Goal: Task Accomplishment & Management: Use online tool/utility

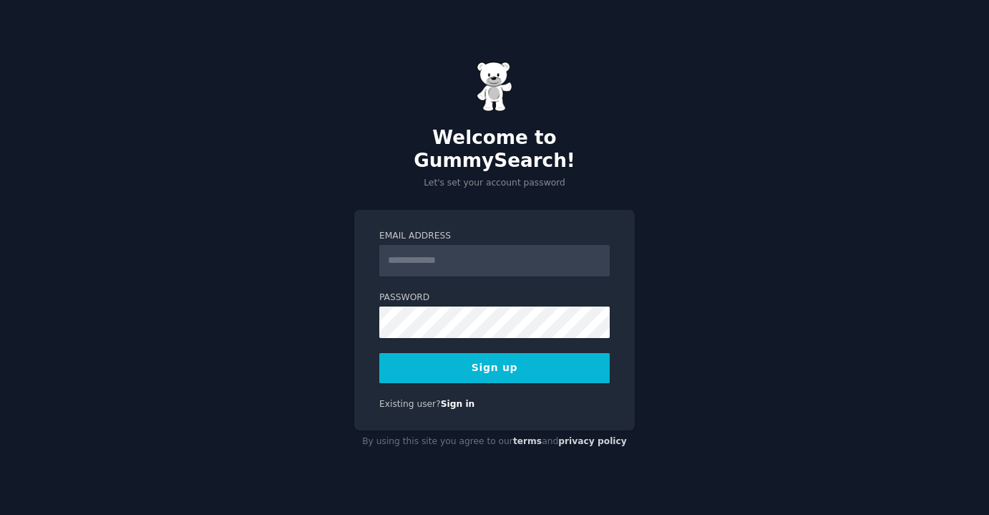
click at [482, 245] on input "Email Address" at bounding box center [494, 260] width 230 height 31
type input "**********"
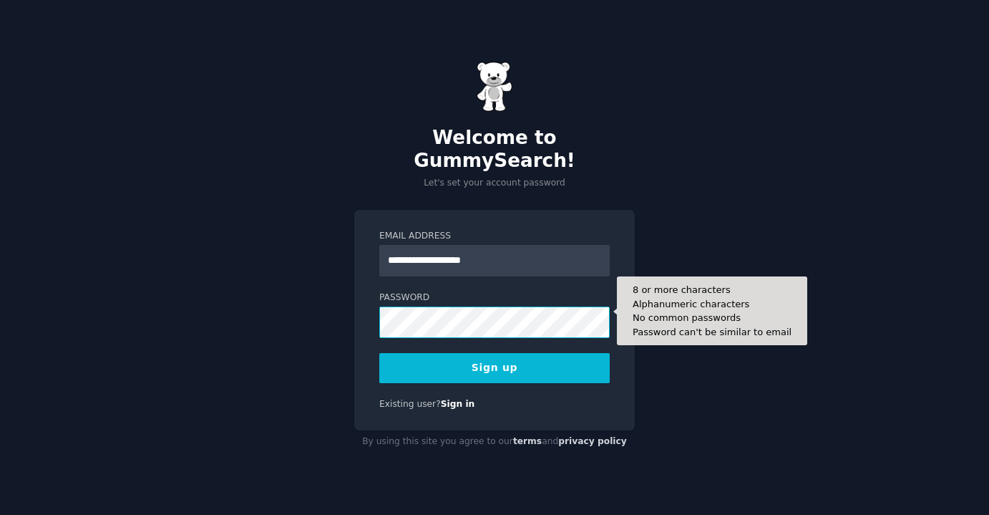
click at [379, 353] on button "Sign up" at bounding box center [494, 368] width 230 height 30
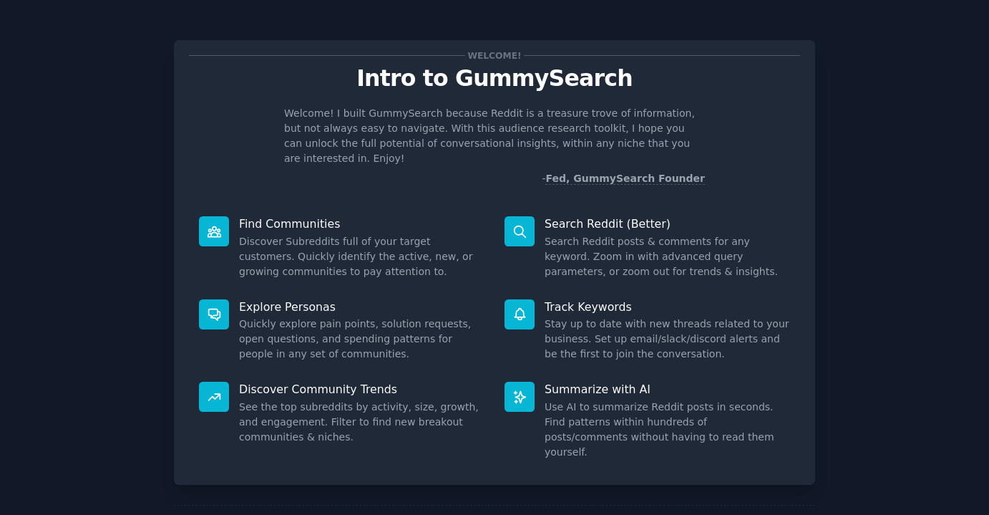
scroll to position [45, 0]
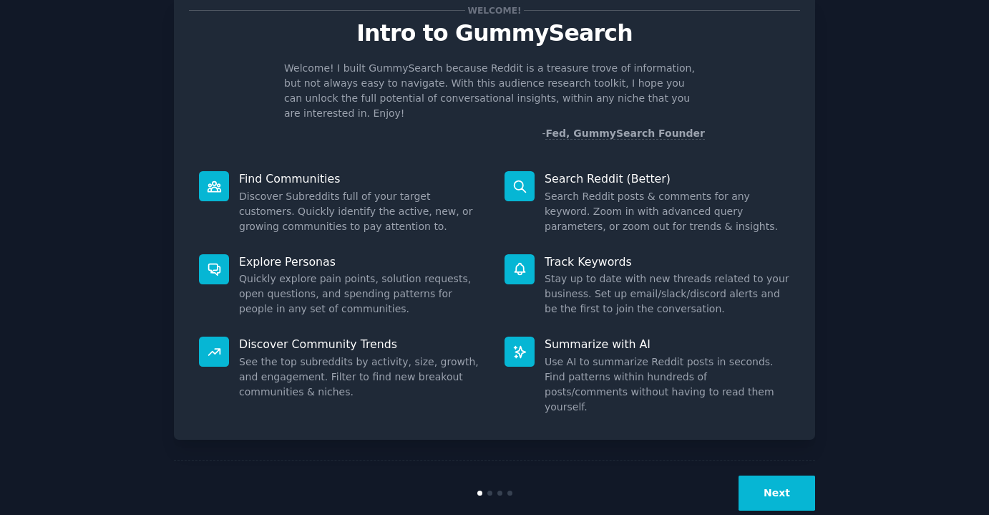
click at [771, 459] on div "Next" at bounding box center [494, 492] width 641 height 66
click at [770, 475] on button "Next" at bounding box center [777, 492] width 77 height 35
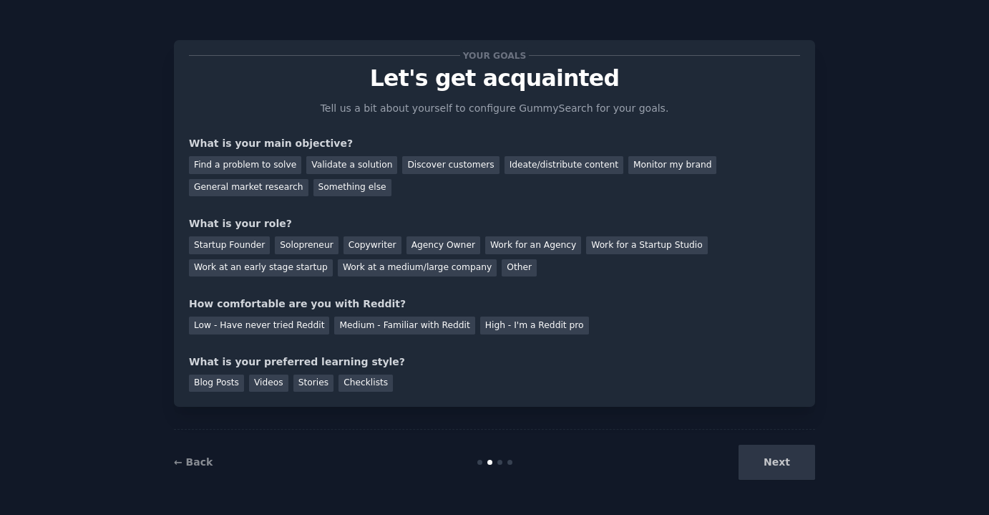
click at [771, 462] on div "Next" at bounding box center [708, 461] width 214 height 35
click at [452, 160] on div "Discover customers" at bounding box center [450, 165] width 97 height 18
click at [502, 266] on div "Other" at bounding box center [519, 268] width 35 height 18
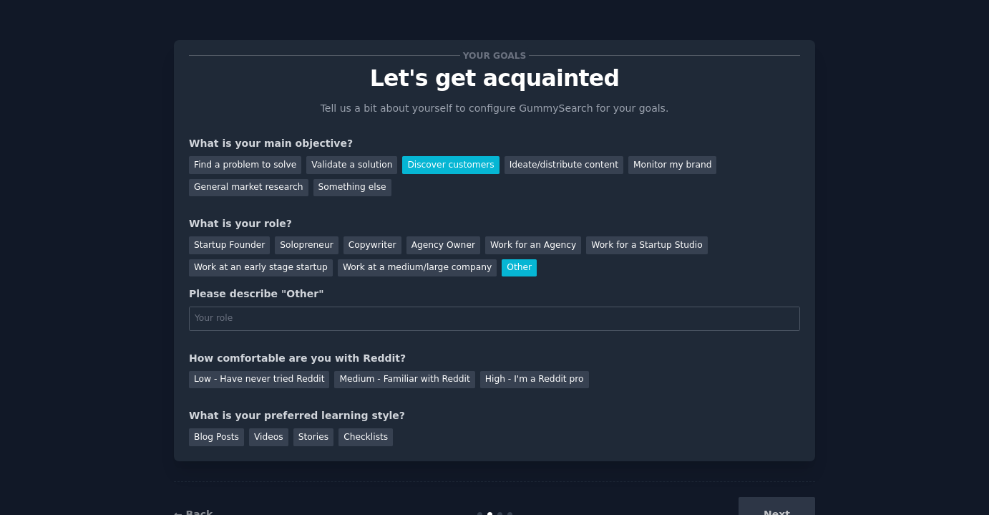
click at [502, 268] on div "Other" at bounding box center [519, 268] width 35 height 18
click at [303, 260] on div "Work at an early stage startup" at bounding box center [261, 268] width 144 height 18
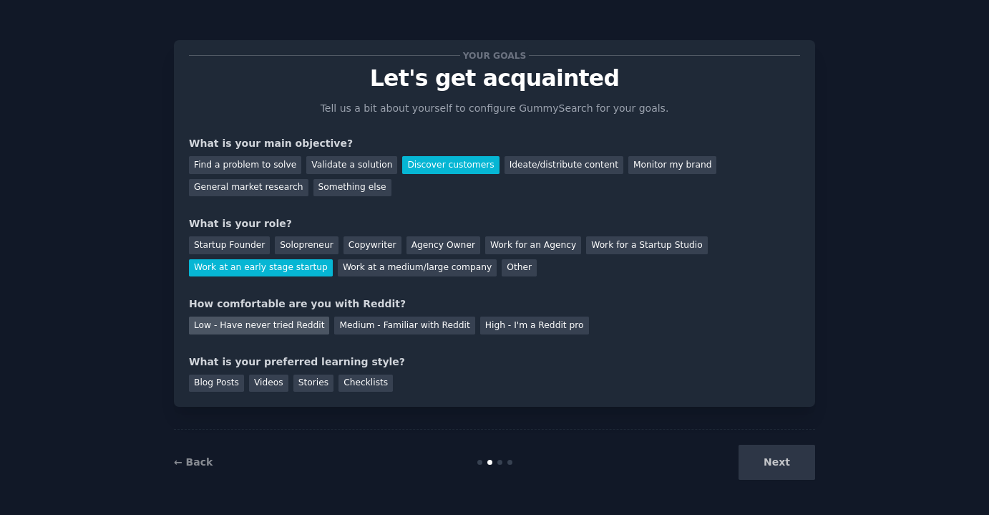
click at [292, 328] on div "Low - Have never tried Reddit" at bounding box center [259, 325] width 140 height 18
click at [318, 381] on div "Stories" at bounding box center [313, 383] width 40 height 18
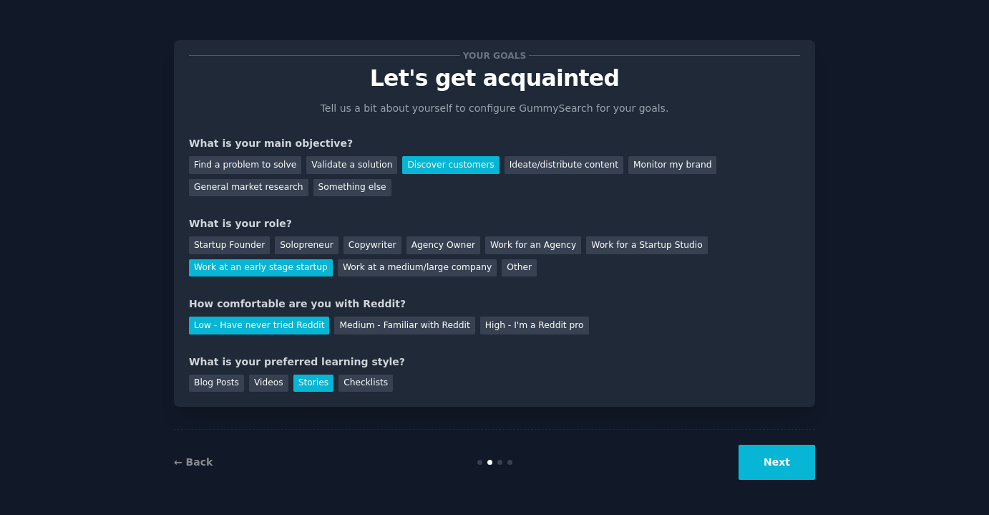
click at [797, 473] on button "Next" at bounding box center [777, 461] width 77 height 35
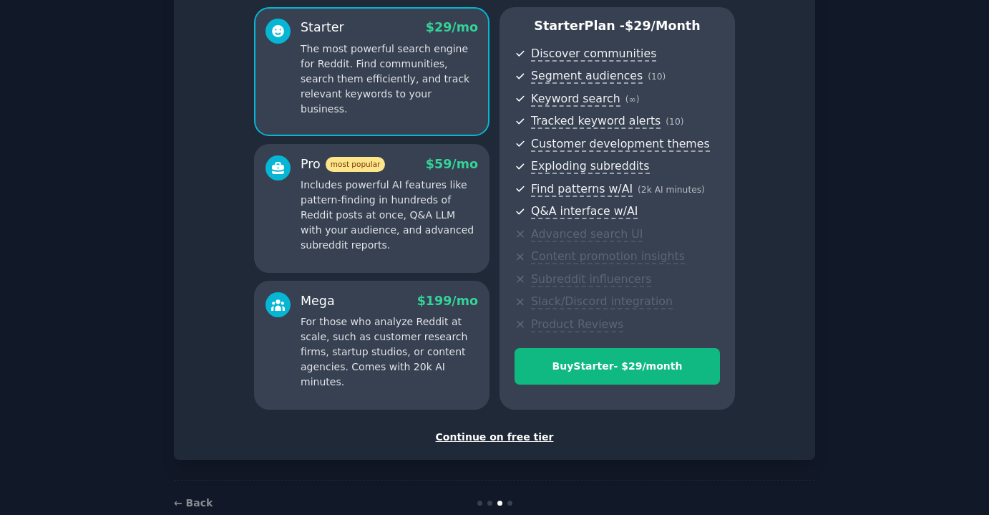
click at [525, 443] on div "Continue on free tier" at bounding box center [494, 436] width 611 height 15
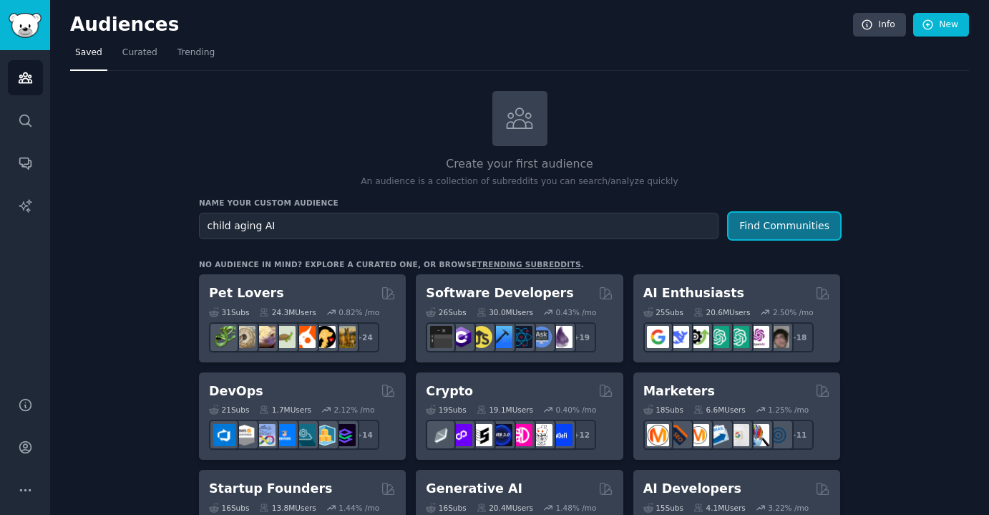
click at [817, 231] on button "Find Communities" at bounding box center [785, 226] width 112 height 26
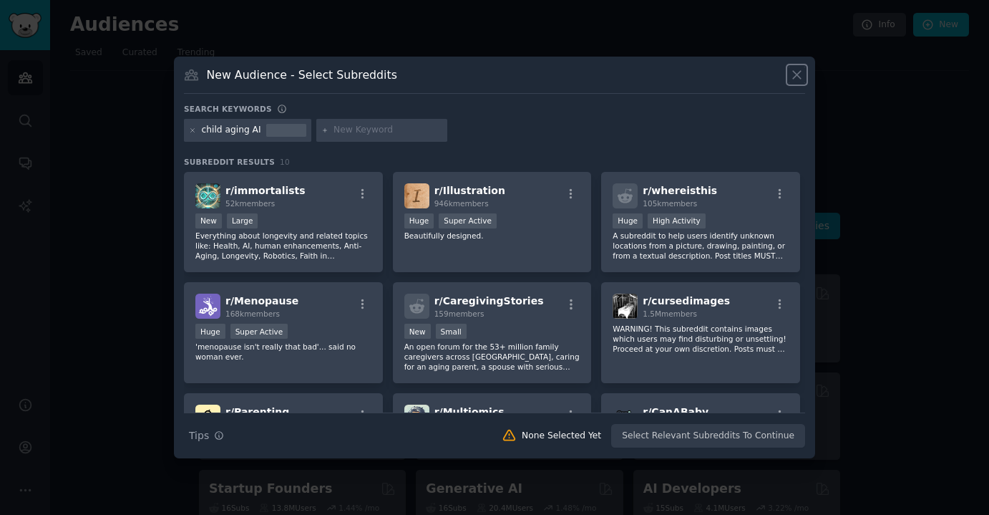
click at [797, 74] on icon at bounding box center [797, 76] width 8 height 8
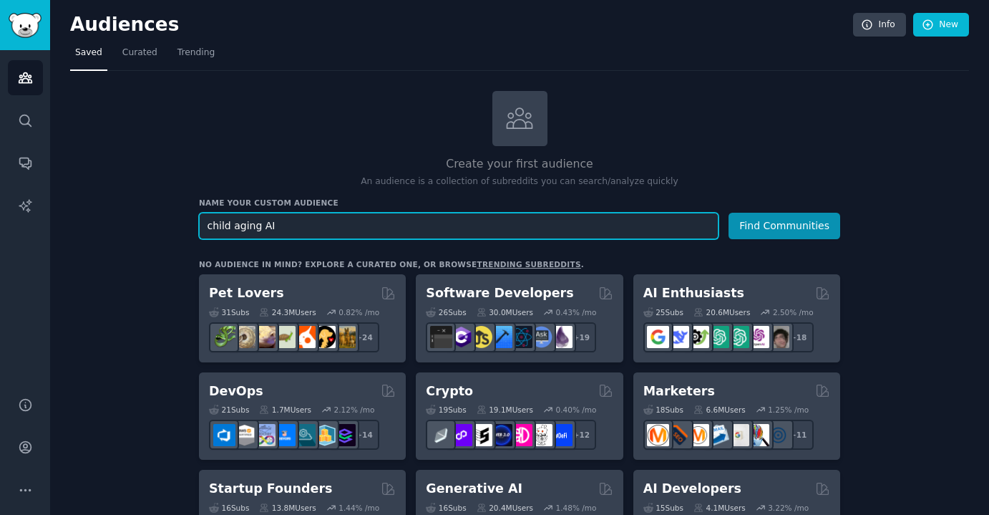
drag, startPoint x: 260, startPoint y: 222, endPoint x: 198, endPoint y: 221, distance: 61.5
click at [199, 221] on input "child aging AI" at bounding box center [459, 226] width 520 height 26
click at [238, 223] on input "AI" at bounding box center [459, 226] width 520 height 26
type input "A"
type input "child aging photos"
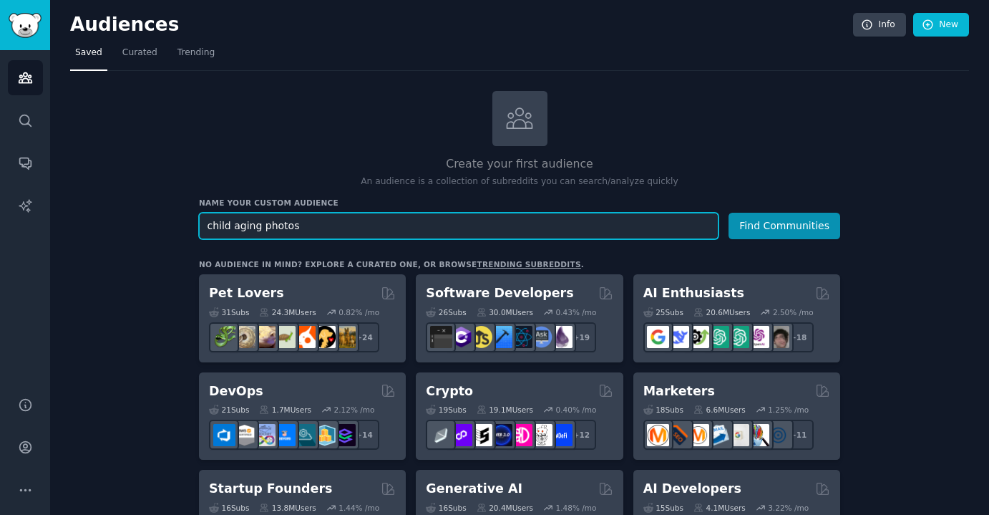
click at [729, 213] on button "Find Communities" at bounding box center [785, 226] width 112 height 26
